Goal: Contribute content

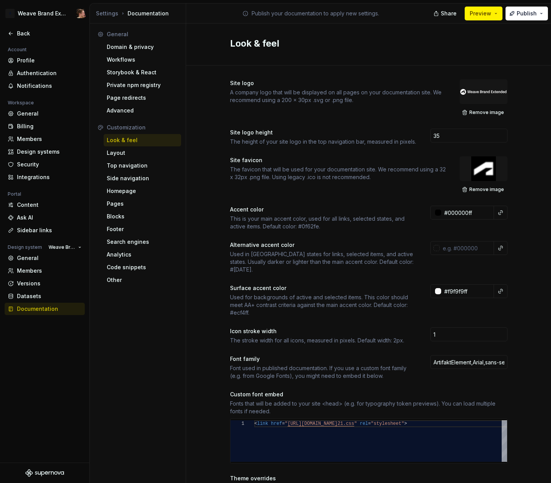
scroll to position [35, 128]
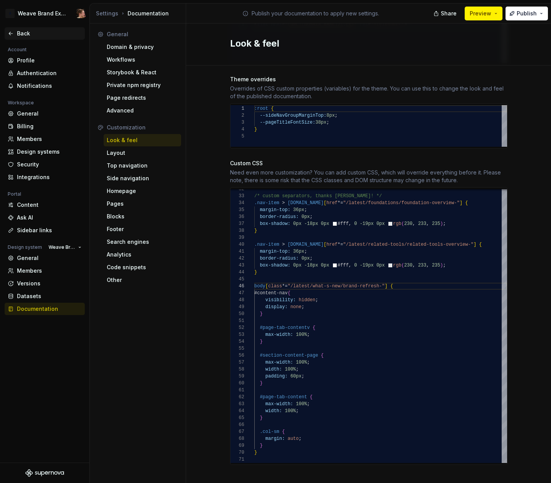
click at [18, 32] on div "Back" at bounding box center [49, 34] width 65 height 8
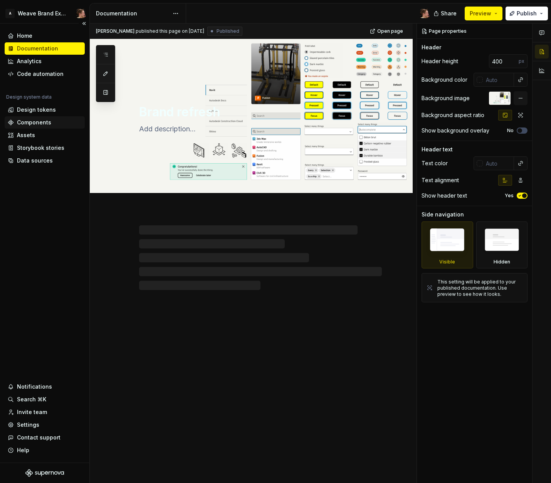
click at [40, 121] on div "Components" at bounding box center [34, 123] width 34 height 8
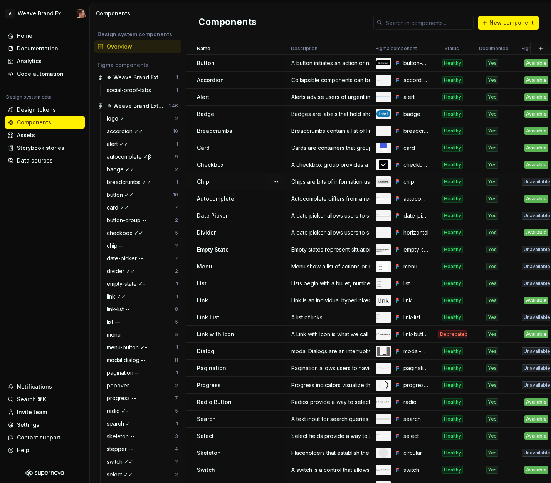
click at [533, 181] on div "Unavailable" at bounding box center [536, 182] width 28 height 8
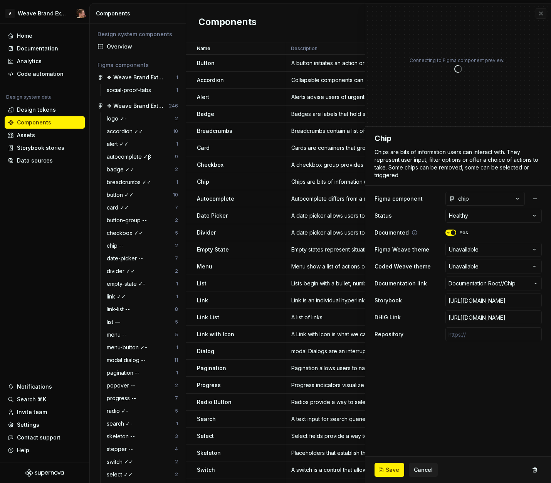
type textarea "*"
click at [507, 245] on html "A Weave Brand Extended Home Documentation Analytics Code automation Design syst…" at bounding box center [275, 241] width 551 height 483
select select "**********"
click at [390, 467] on span "Save" at bounding box center [392, 470] width 13 height 8
type textarea "*"
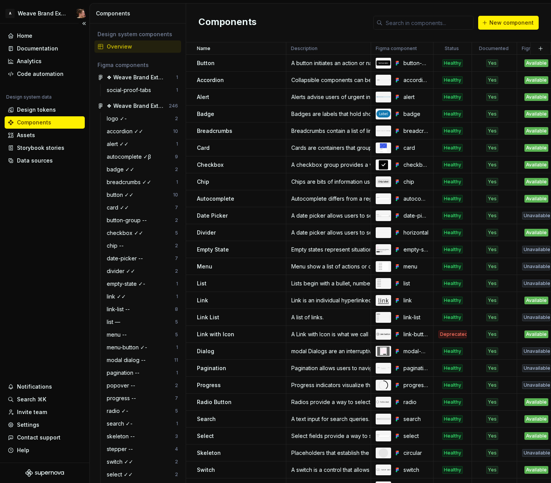
drag, startPoint x: 50, startPoint y: 226, endPoint x: 45, endPoint y: 225, distance: 5.5
click at [50, 225] on div "Home Documentation Analytics Code automation Design system data Design tokens C…" at bounding box center [44, 242] width 89 height 439
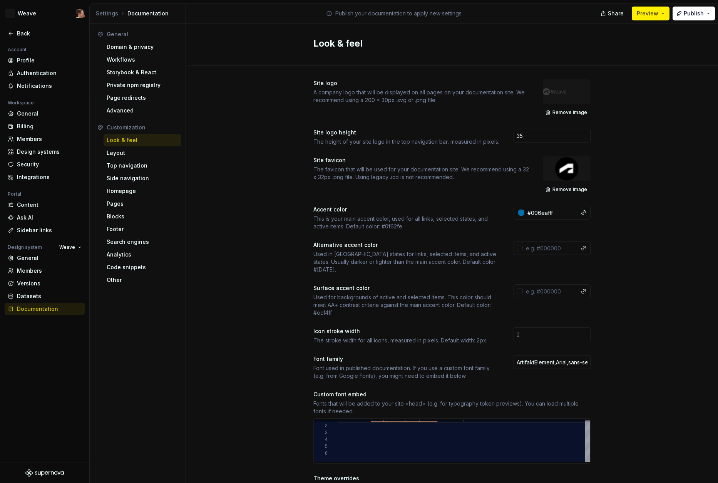
scroll to position [28, 0]
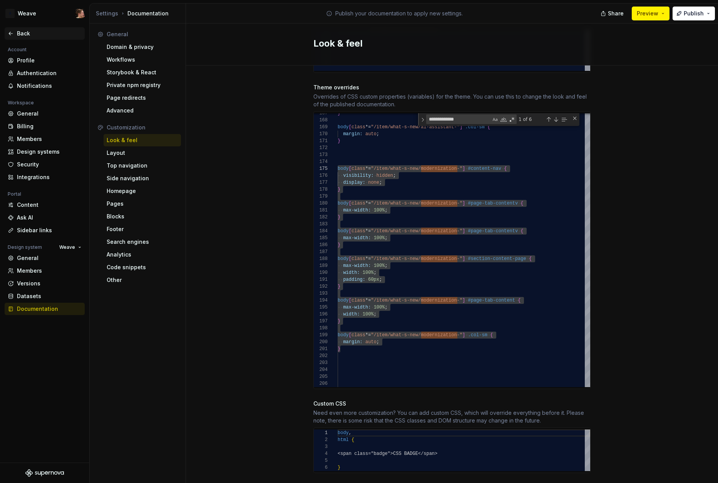
click at [19, 32] on div "Back" at bounding box center [49, 34] width 65 height 8
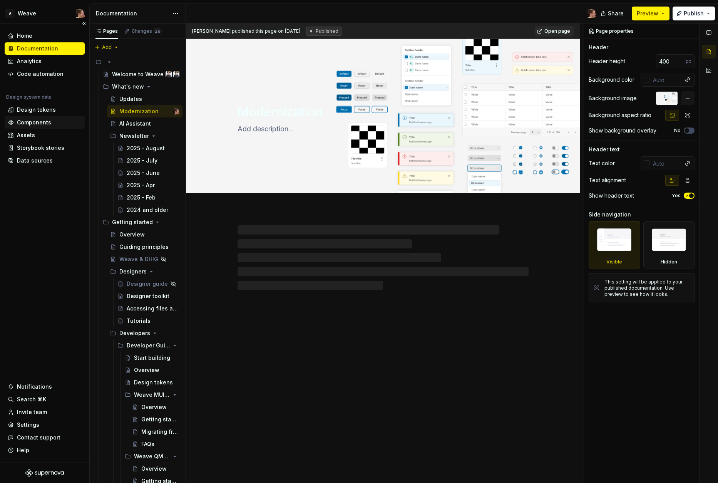
click at [40, 119] on div "Components" at bounding box center [34, 123] width 34 height 8
type textarea "*"
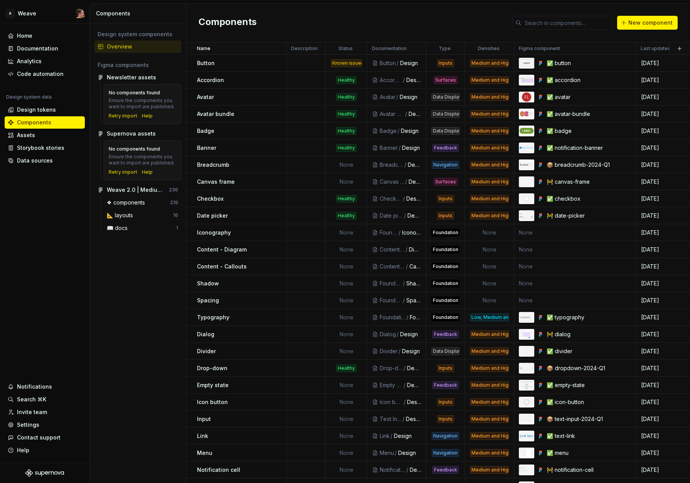
click at [371, 36] on div "Components New component" at bounding box center [438, 22] width 504 height 39
click at [312, 15] on div "Components New component" at bounding box center [438, 22] width 504 height 39
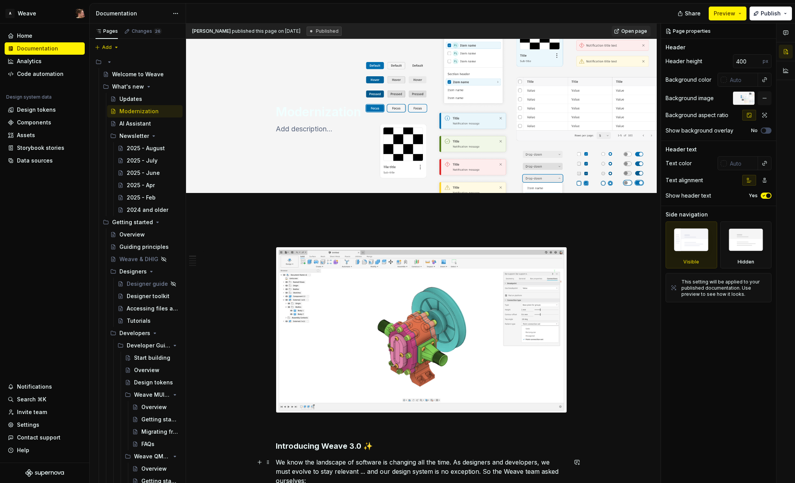
type textarea "*"
